Goal: Information Seeking & Learning: Learn about a topic

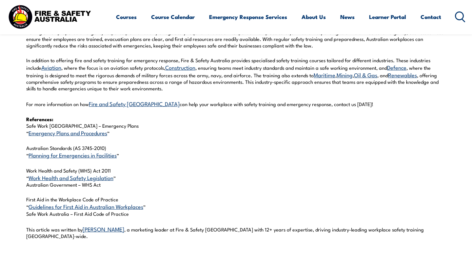
scroll to position [742, 0]
click at [75, 128] on link "Emergency Plans and Procedures" at bounding box center [68, 132] width 79 height 8
click at [59, 151] on link "Planning for Emergencies in Facilities" at bounding box center [73, 155] width 88 height 8
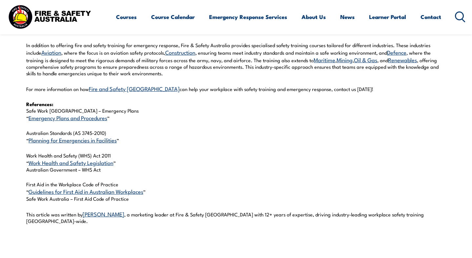
scroll to position [760, 0]
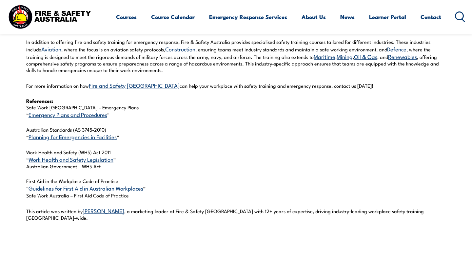
click at [124, 81] on link "Fire and Safety Australia" at bounding box center [134, 85] width 91 height 8
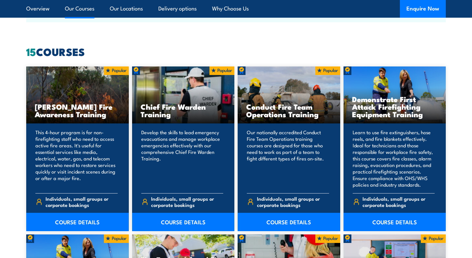
scroll to position [492, 0]
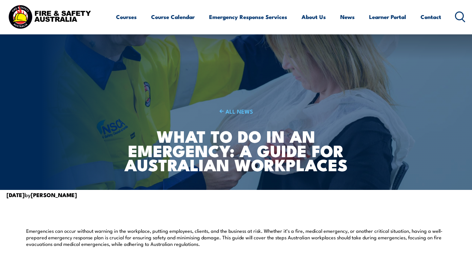
scroll to position [760, 0]
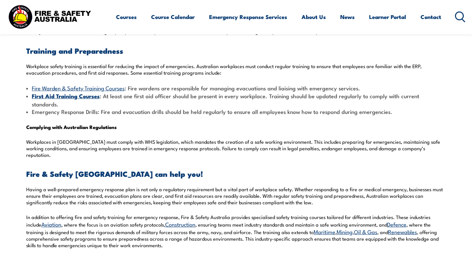
scroll to position [596, 0]
